Goal: Navigation & Orientation: Find specific page/section

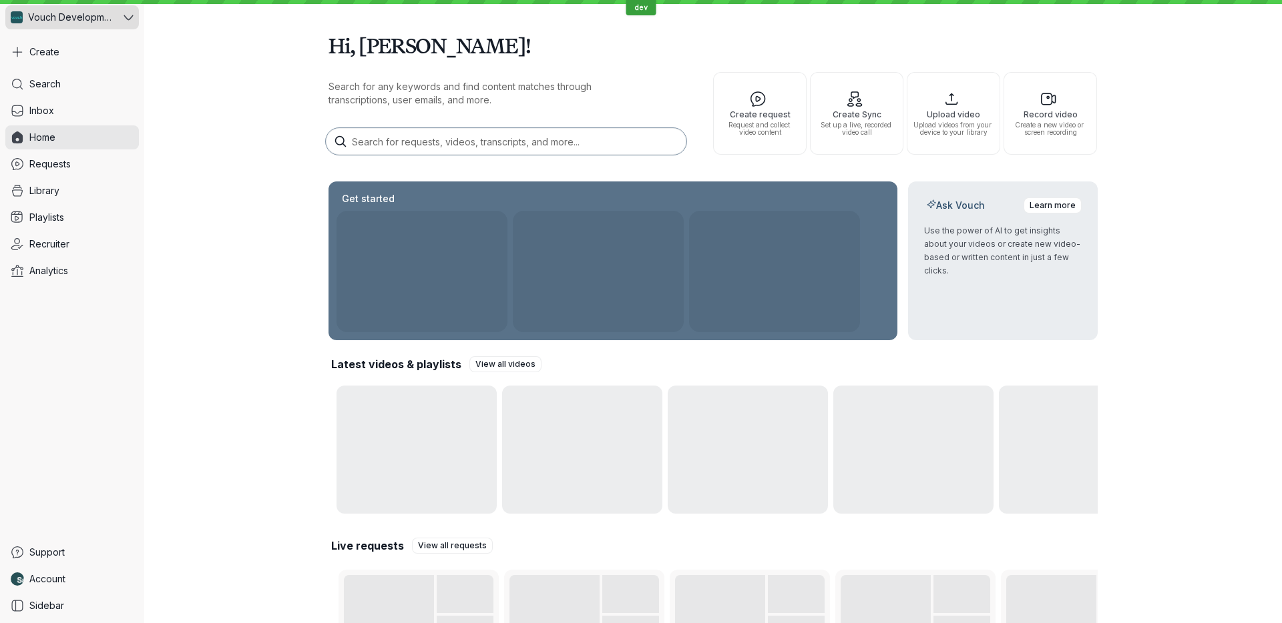
click at [107, 11] on span "Vouch Development Team" at bounding box center [70, 17] width 85 height 13
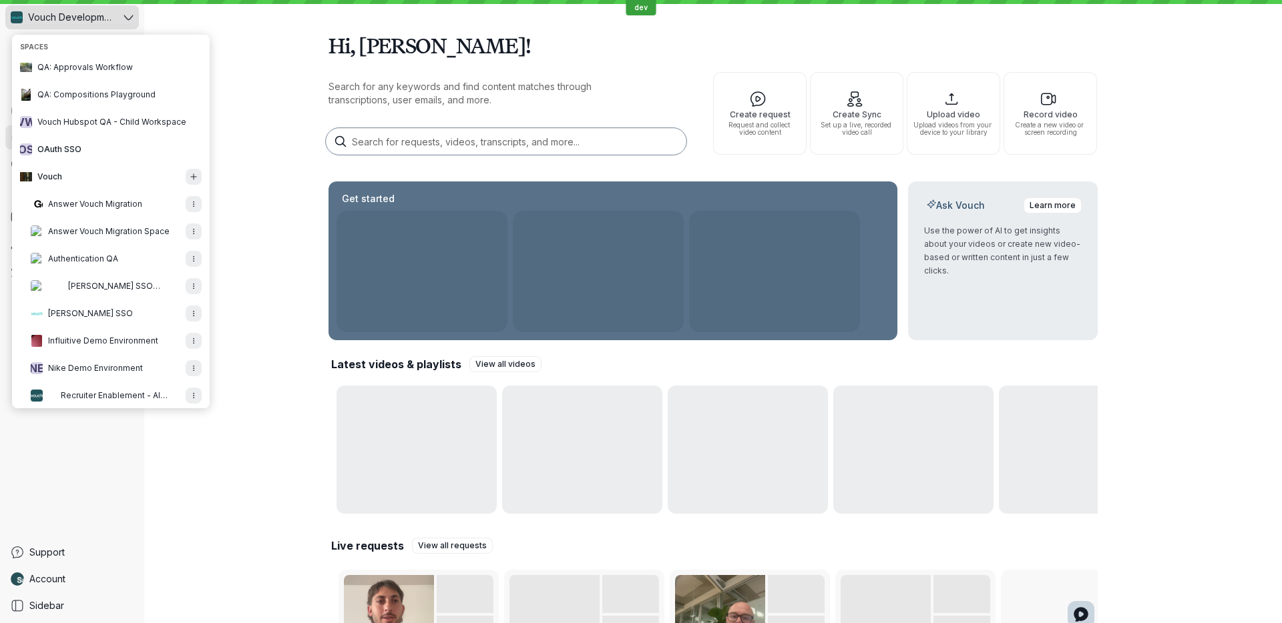
click at [107, 11] on span "Vouch Development Team" at bounding box center [70, 17] width 85 height 13
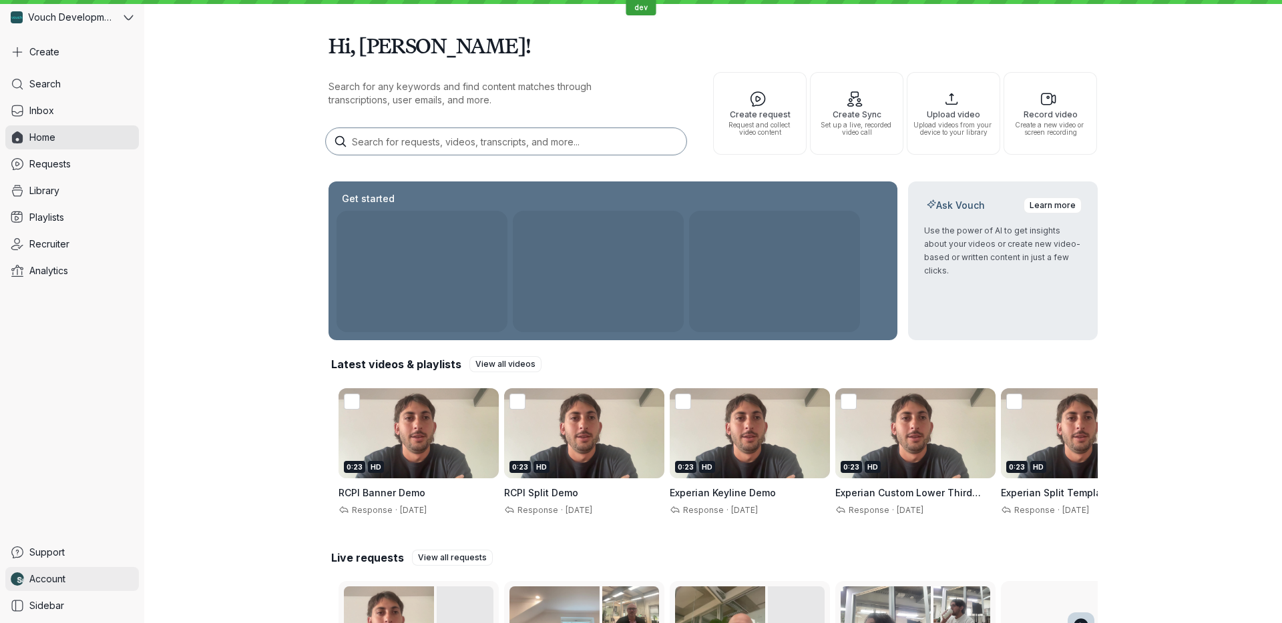
click at [87, 582] on link "Account" at bounding box center [72, 579] width 134 height 24
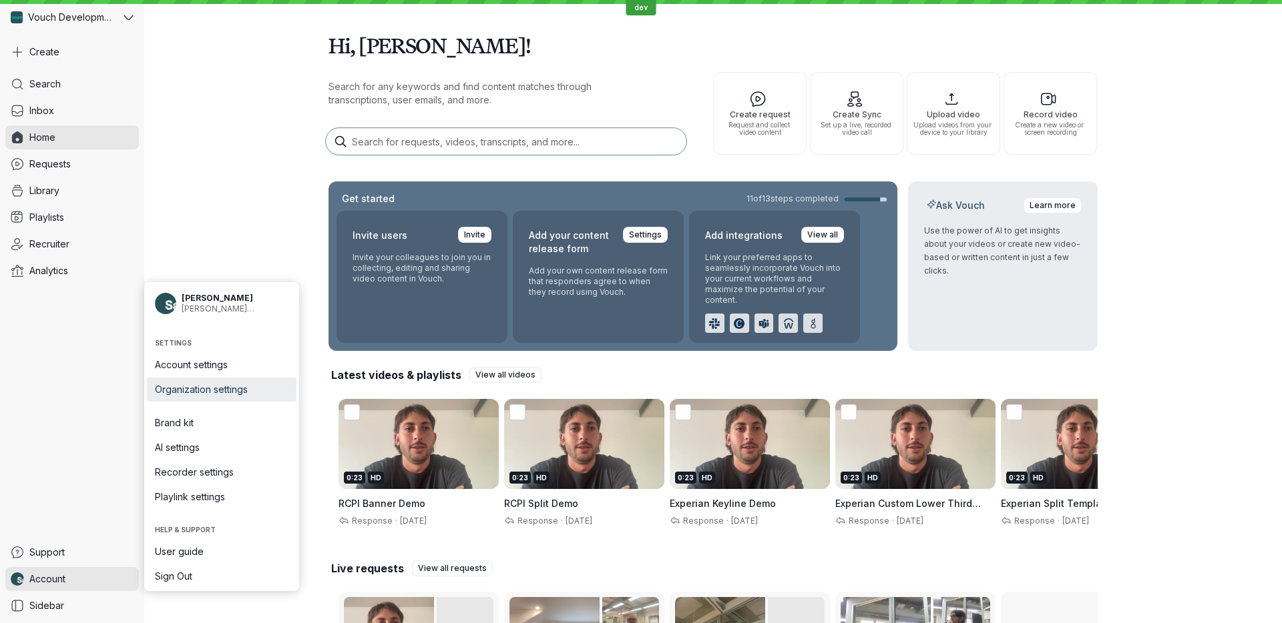
click at [238, 393] on span "Organization settings" at bounding box center [222, 389] width 134 height 13
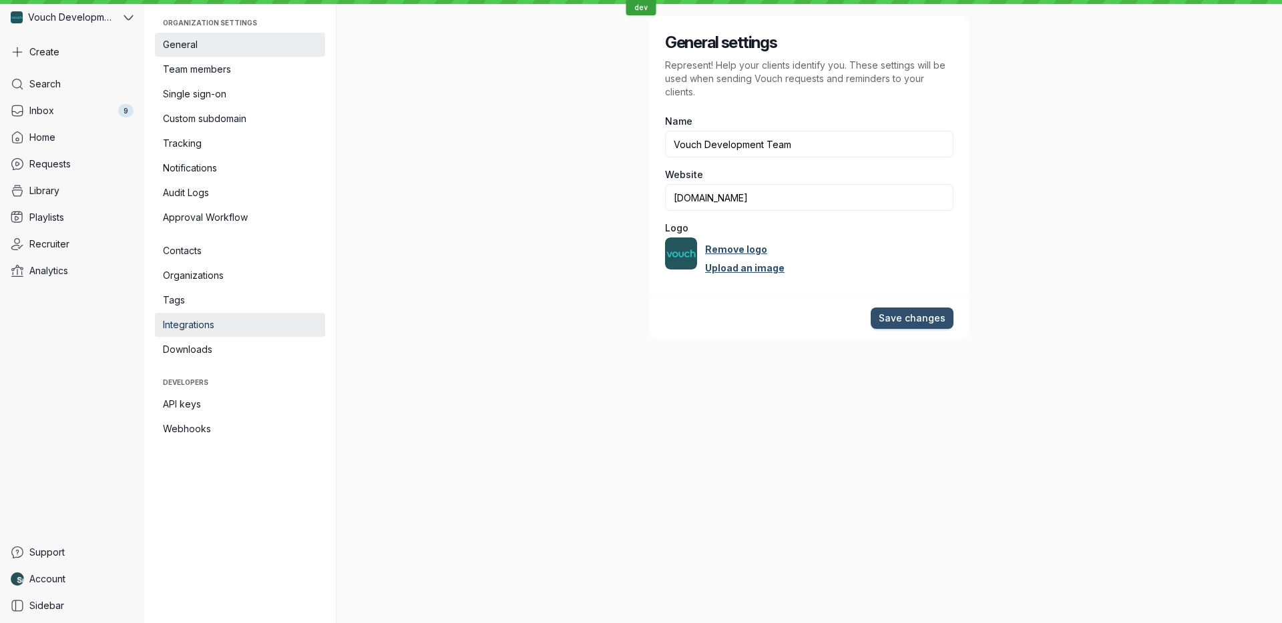
click at [232, 328] on span "Integrations" at bounding box center [240, 324] width 154 height 13
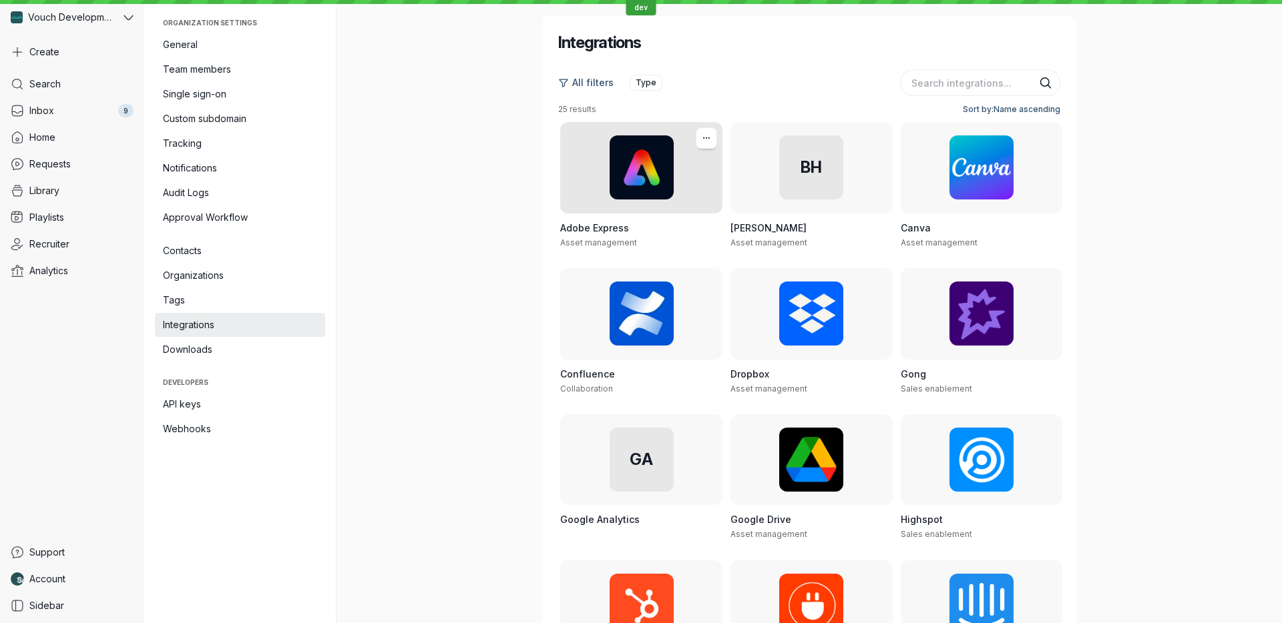
scroll to position [820, 0]
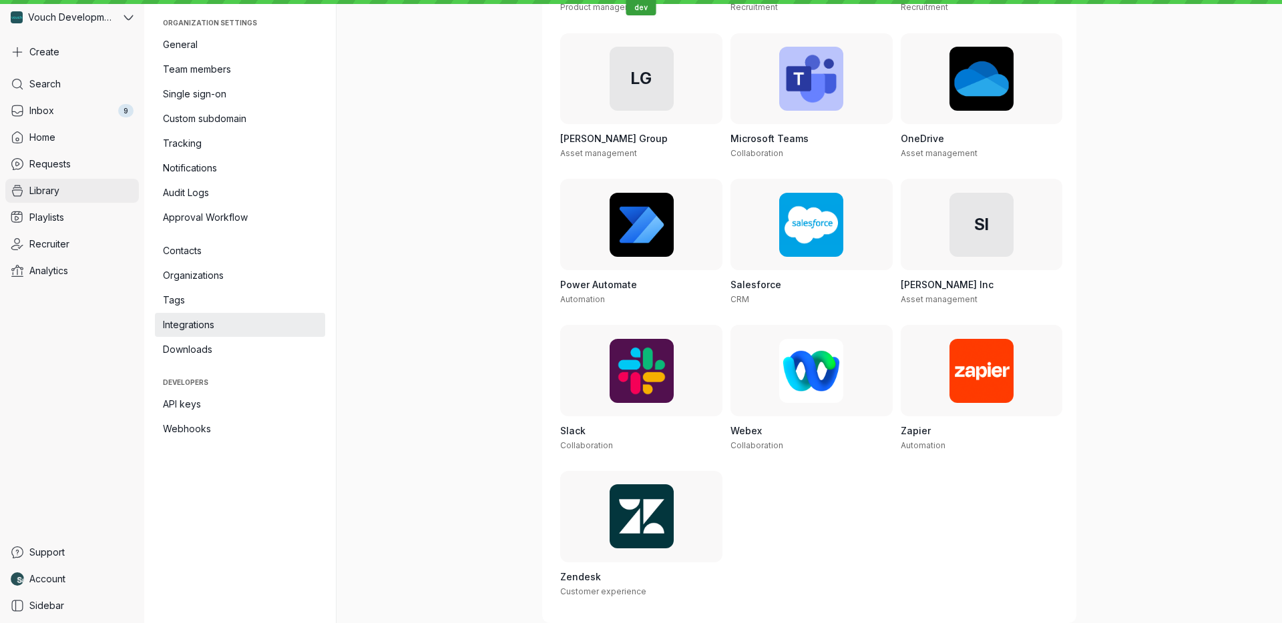
click at [81, 180] on link "Library" at bounding box center [72, 191] width 134 height 24
